Goal: Task Accomplishment & Management: Use online tool/utility

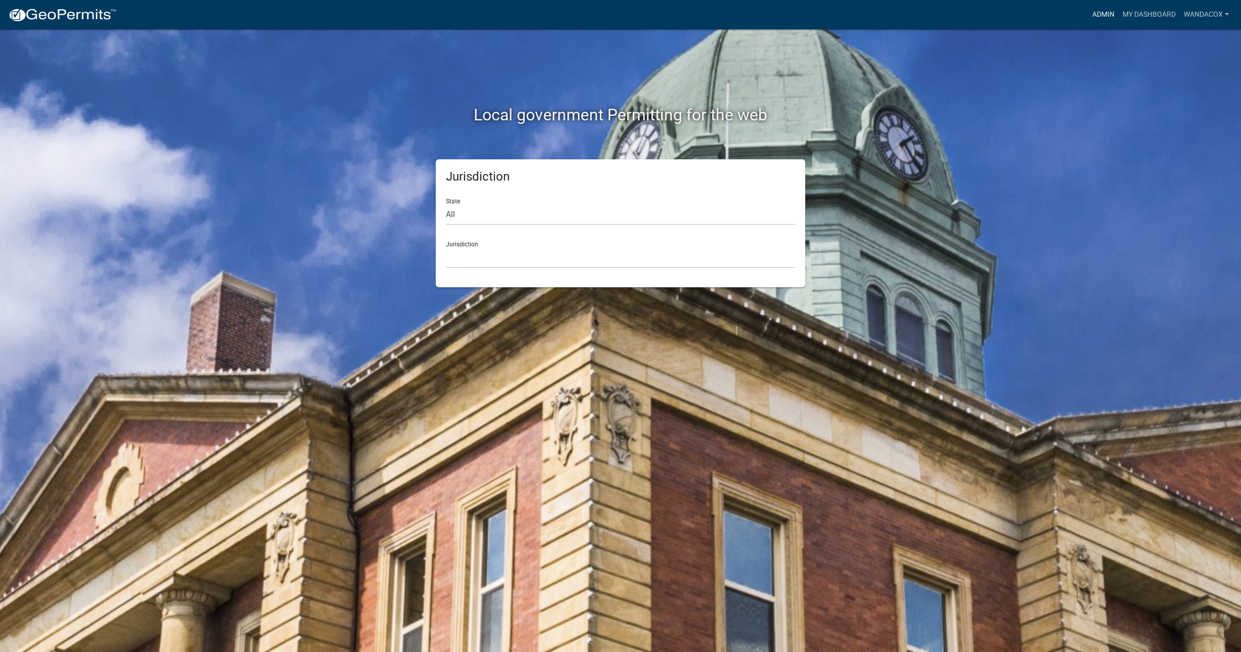
click at [1108, 12] on link "Admin" at bounding box center [1103, 14] width 30 height 19
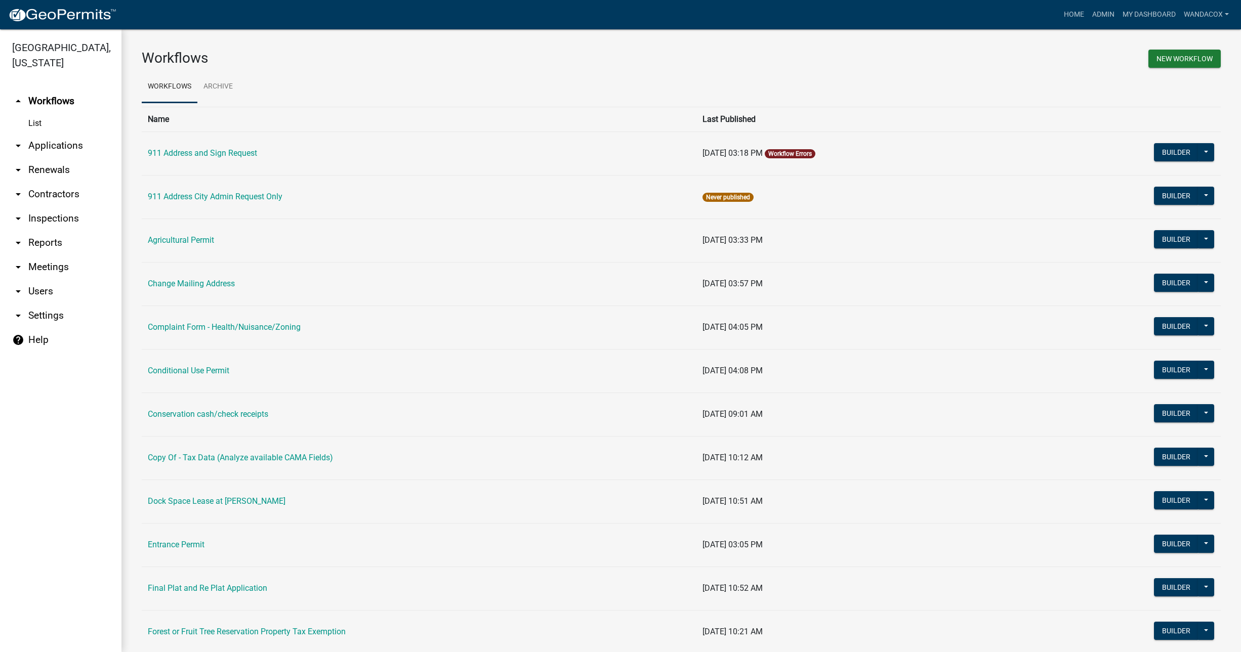
click at [49, 134] on link "arrow_drop_down Applications" at bounding box center [60, 146] width 121 height 24
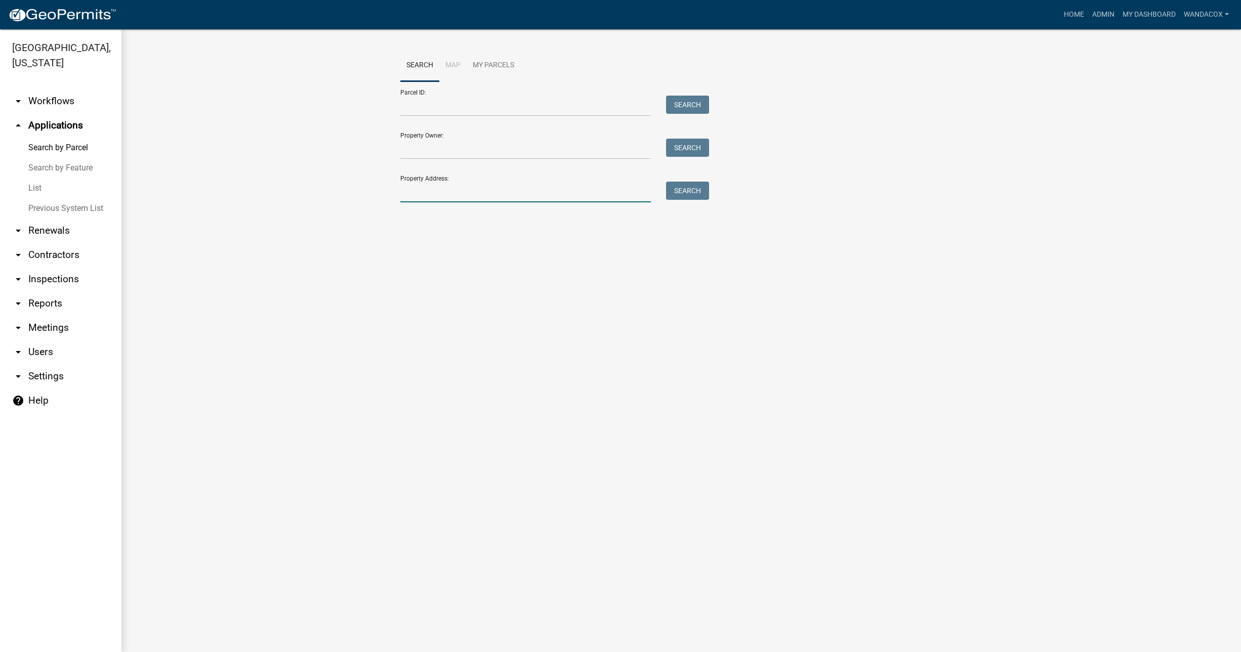
drag, startPoint x: 496, startPoint y: 194, endPoint x: 496, endPoint y: 180, distance: 14.2
click at [496, 193] on input "Property Address:" at bounding box center [525, 192] width 250 height 21
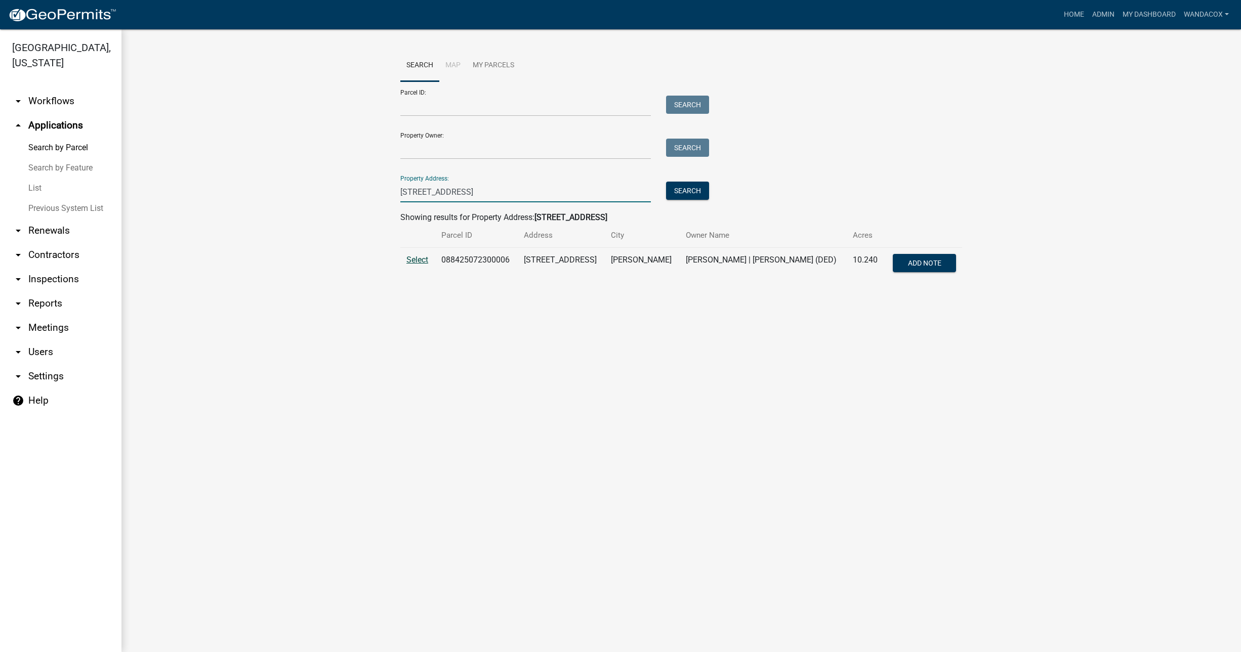
type input "[STREET_ADDRESS]"
click at [415, 263] on span "Select" at bounding box center [417, 260] width 22 height 10
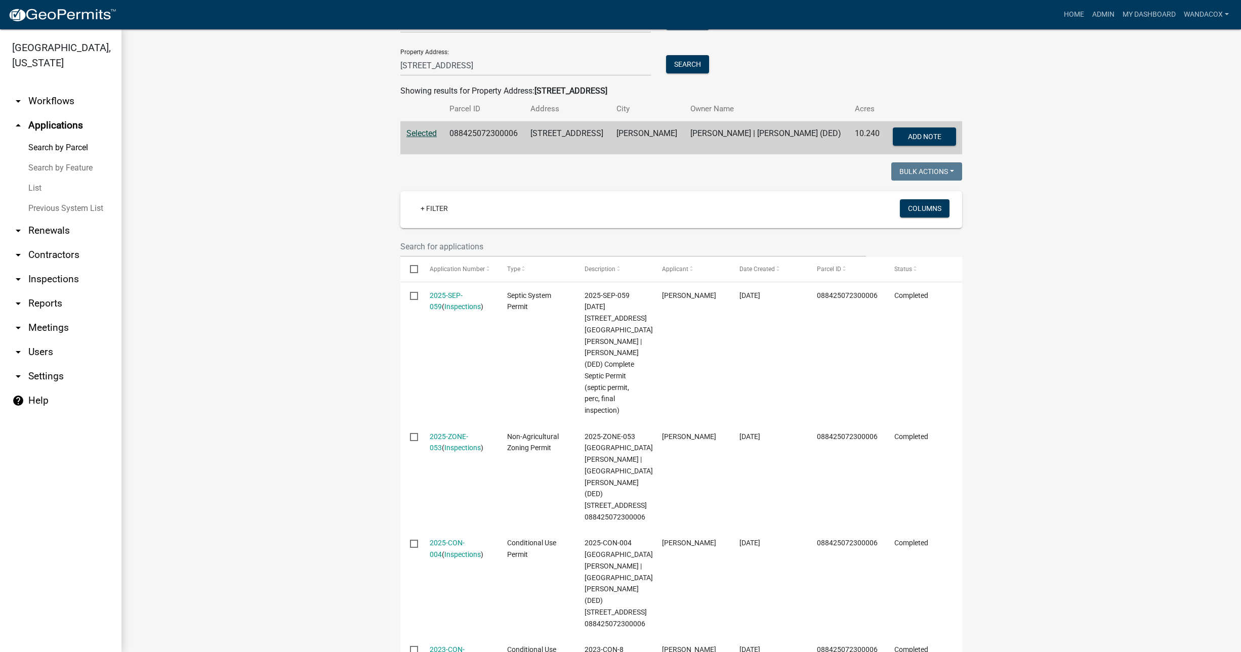
scroll to position [190, 0]
